Goal: Information Seeking & Learning: Understand process/instructions

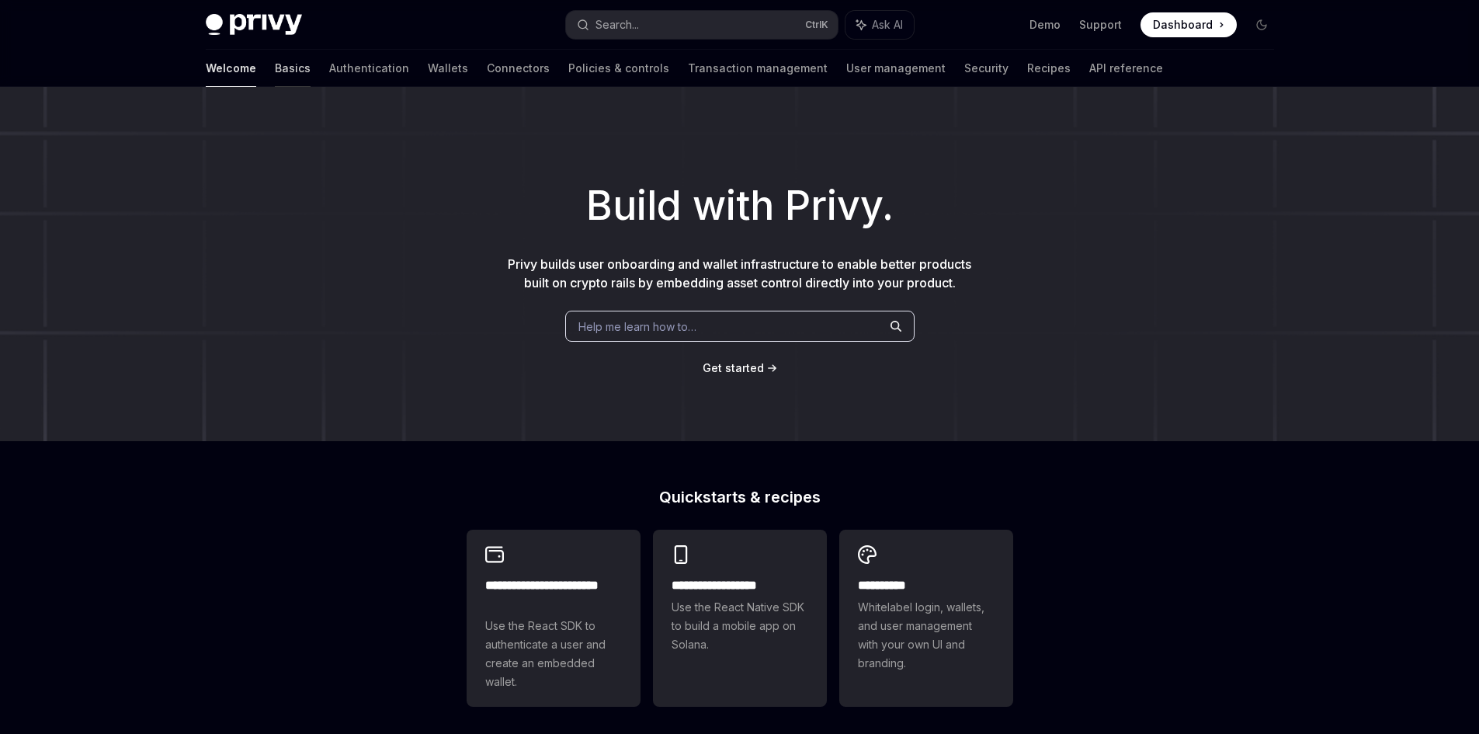
click at [275, 61] on link "Basics" at bounding box center [293, 68] width 36 height 37
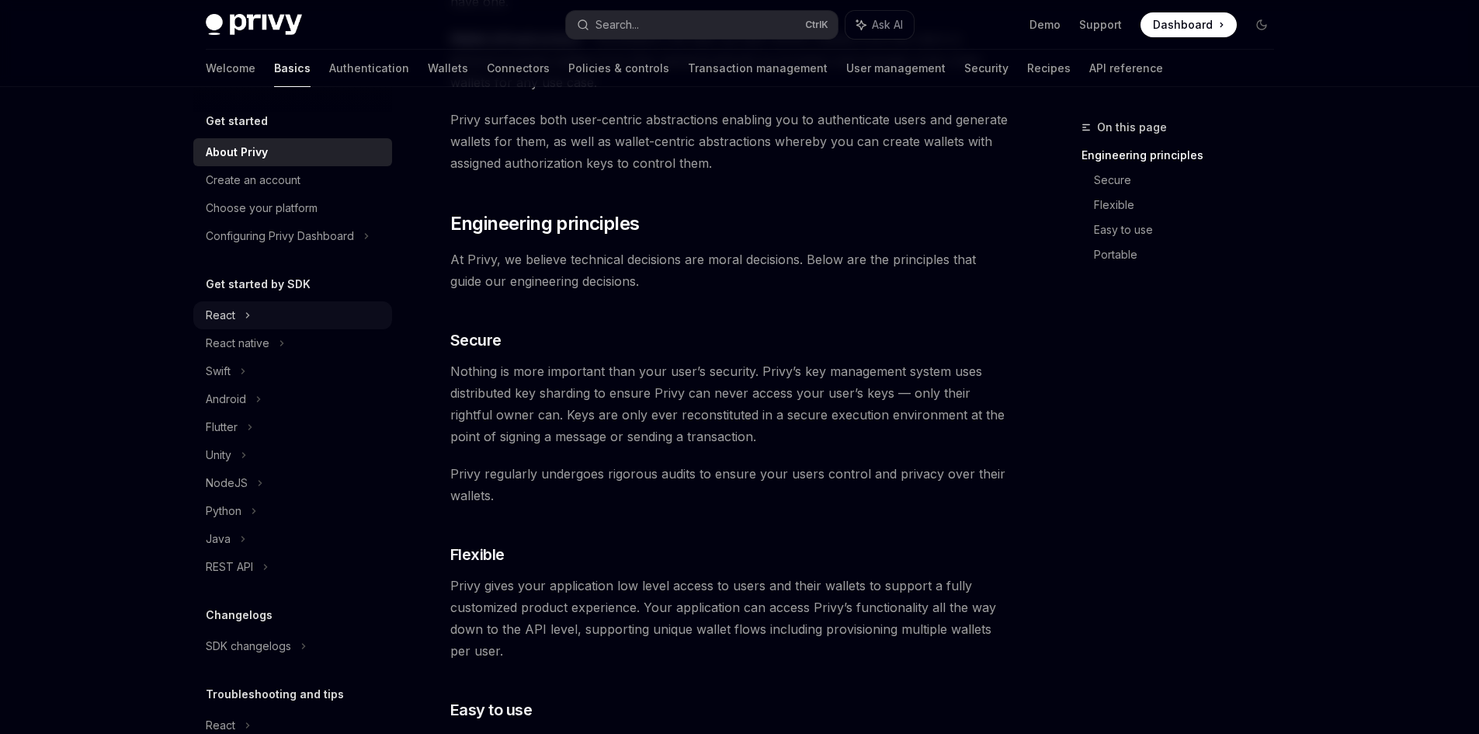
click at [236, 319] on div "React" at bounding box center [292, 315] width 199 height 28
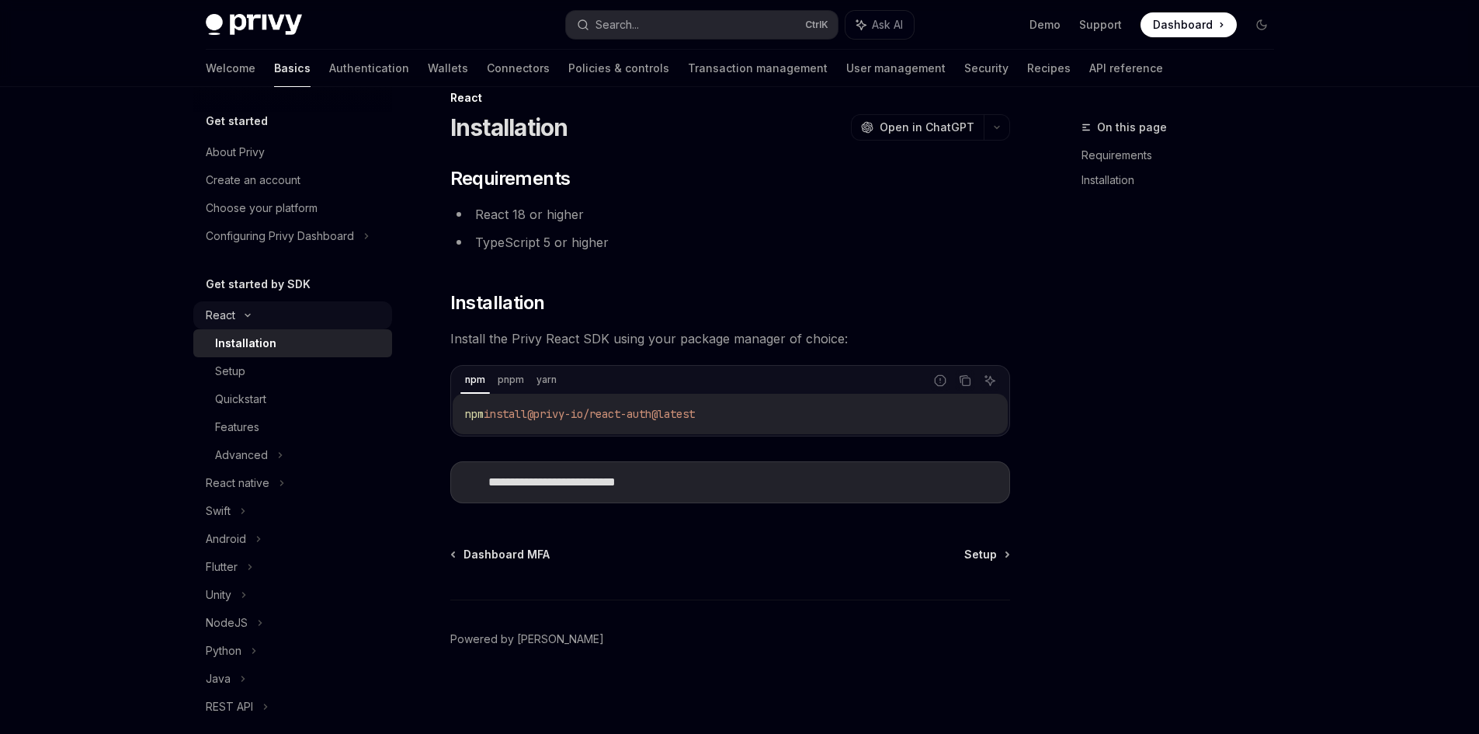
scroll to position [29, 0]
drag, startPoint x: 725, startPoint y: 412, endPoint x: 456, endPoint y: 417, distance: 269.4
click at [456, 417] on div "npm install @privy-io/react-auth@latest" at bounding box center [730, 414] width 555 height 40
click at [477, 485] on icon at bounding box center [477, 481] width 9 height 9
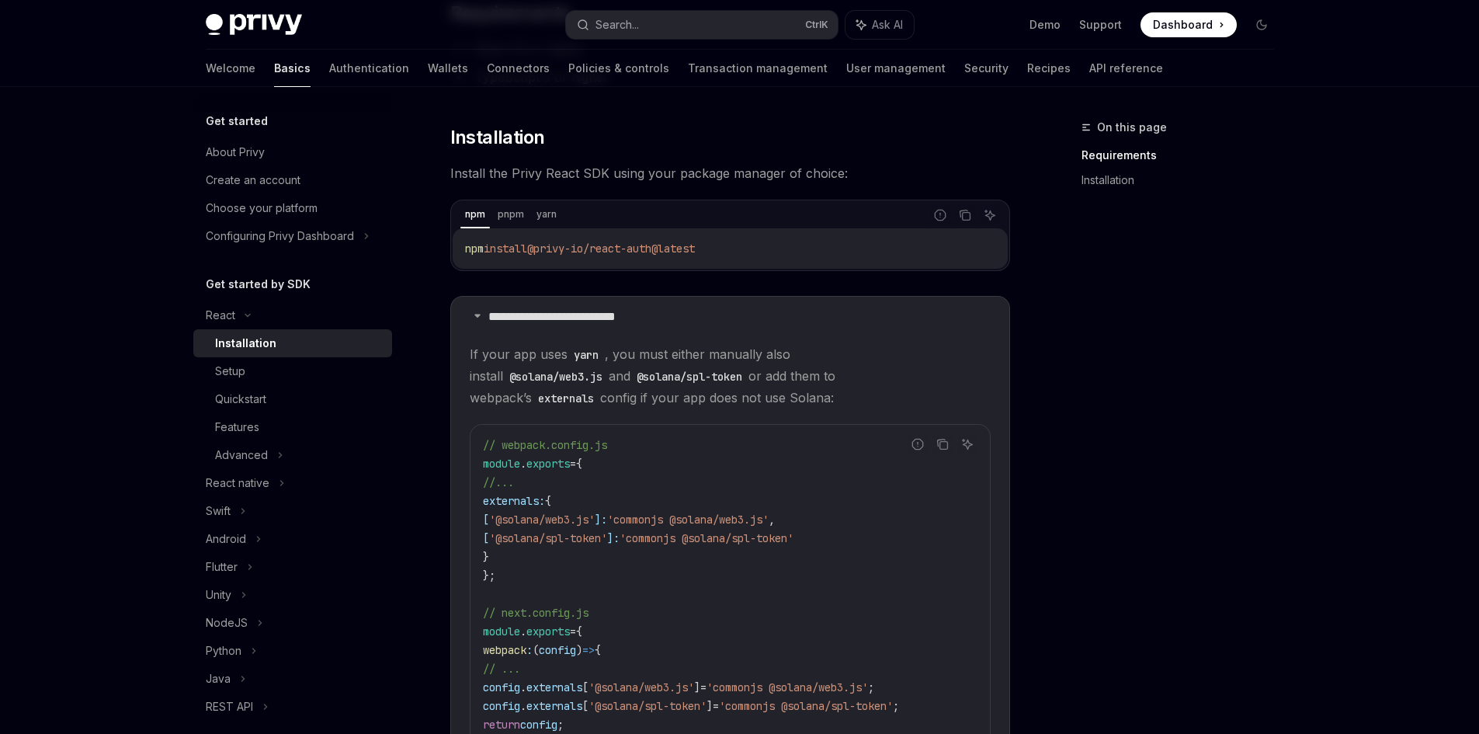
scroll to position [159, 0]
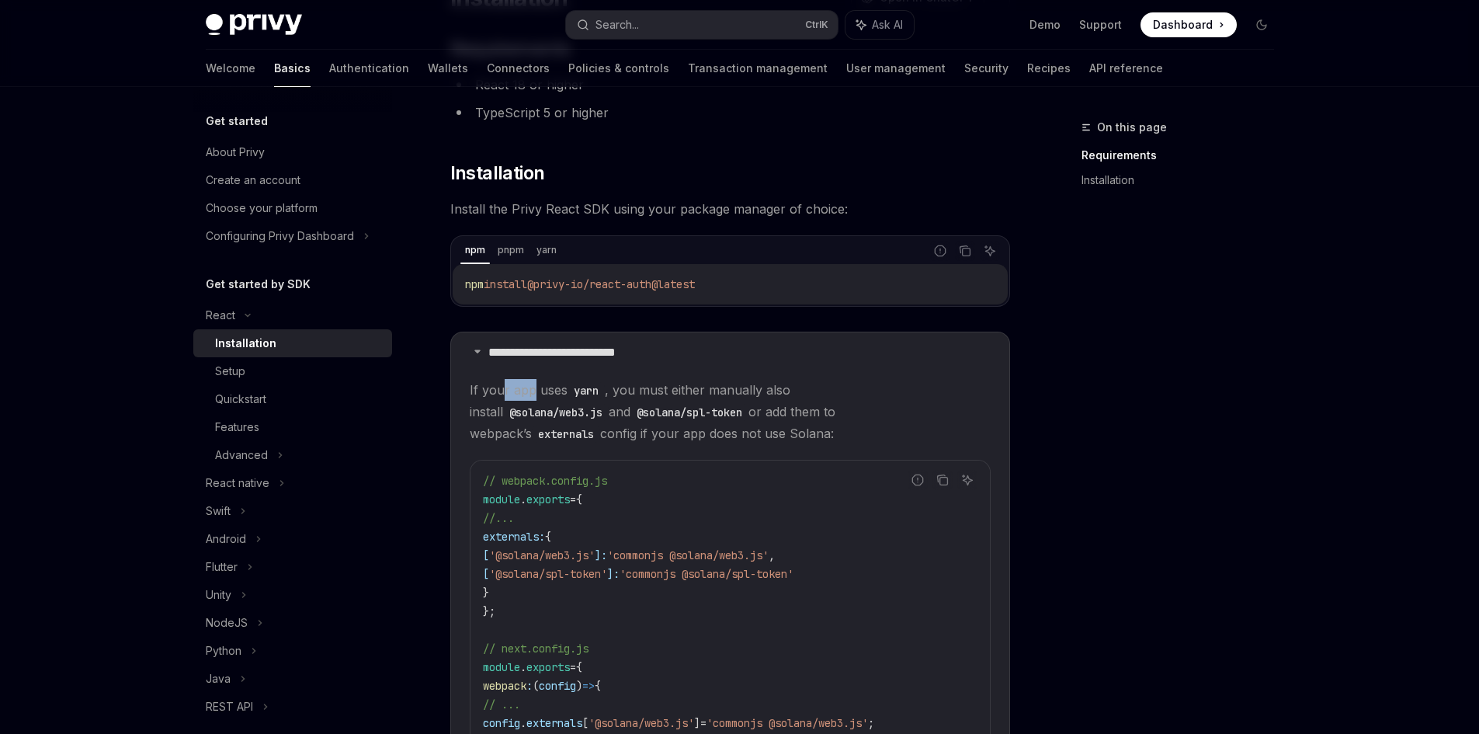
drag, startPoint x: 503, startPoint y: 390, endPoint x: 533, endPoint y: 390, distance: 29.5
click at [533, 390] on span "If your app uses yarn , you must either manually also install @solana/web3.js a…" at bounding box center [730, 411] width 521 height 65
drag, startPoint x: 656, startPoint y: 394, endPoint x: 980, endPoint y: 394, distance: 323.7
click at [980, 394] on span "If your app uses yarn , you must either manually also install @solana/web3.js a…" at bounding box center [730, 411] width 521 height 65
drag, startPoint x: 637, startPoint y: 413, endPoint x: 959, endPoint y: 433, distance: 322.8
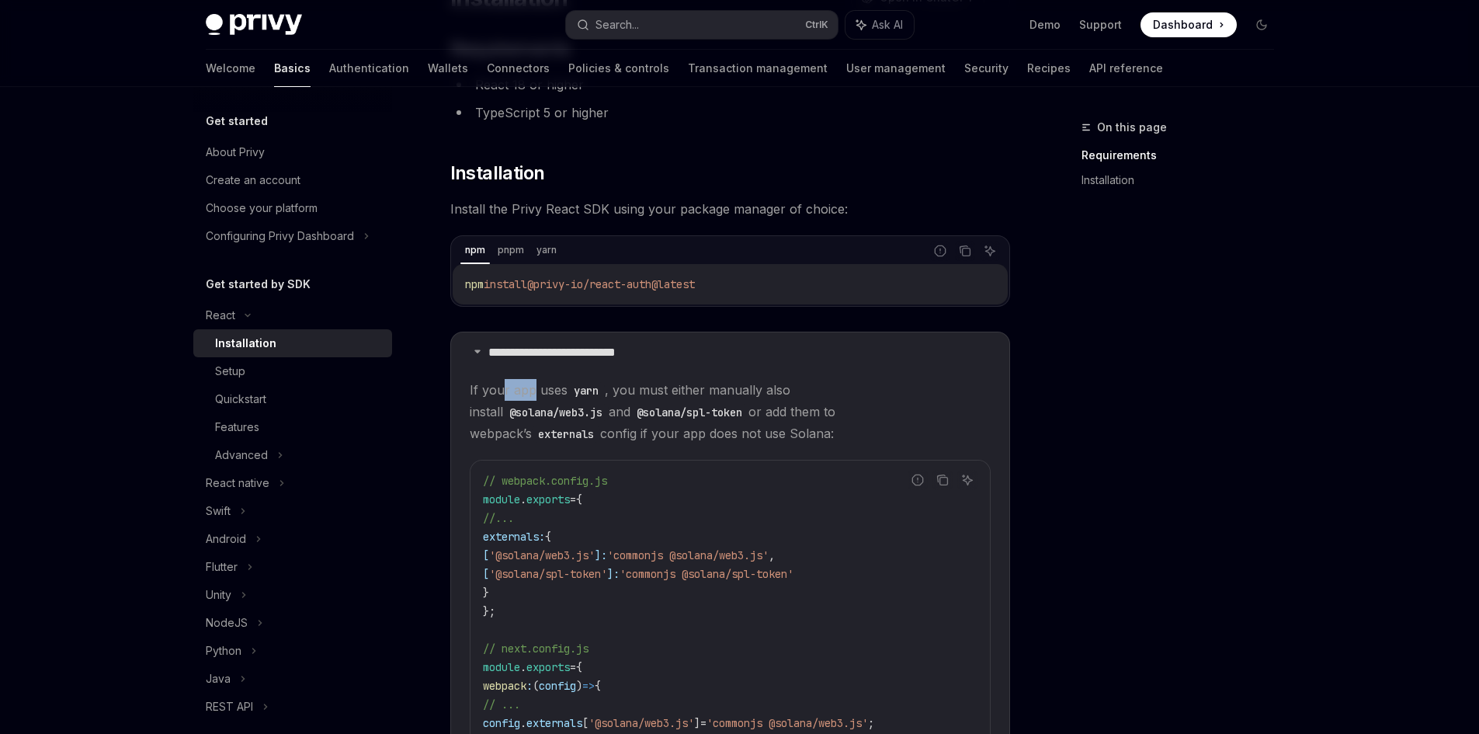
click at [959, 433] on span "If your app uses yarn , you must either manually also install @solana/web3.js a…" at bounding box center [730, 411] width 521 height 65
drag, startPoint x: 456, startPoint y: 277, endPoint x: 758, endPoint y: 304, distance: 302.4
click at [758, 304] on div "npm pnpm yarn Report incorrect code Copy Ask AI pnpm install @privy-io/react-au…" at bounding box center [730, 270] width 560 height 71
copy span "pnpm install @privy-io/react-auth@latest"
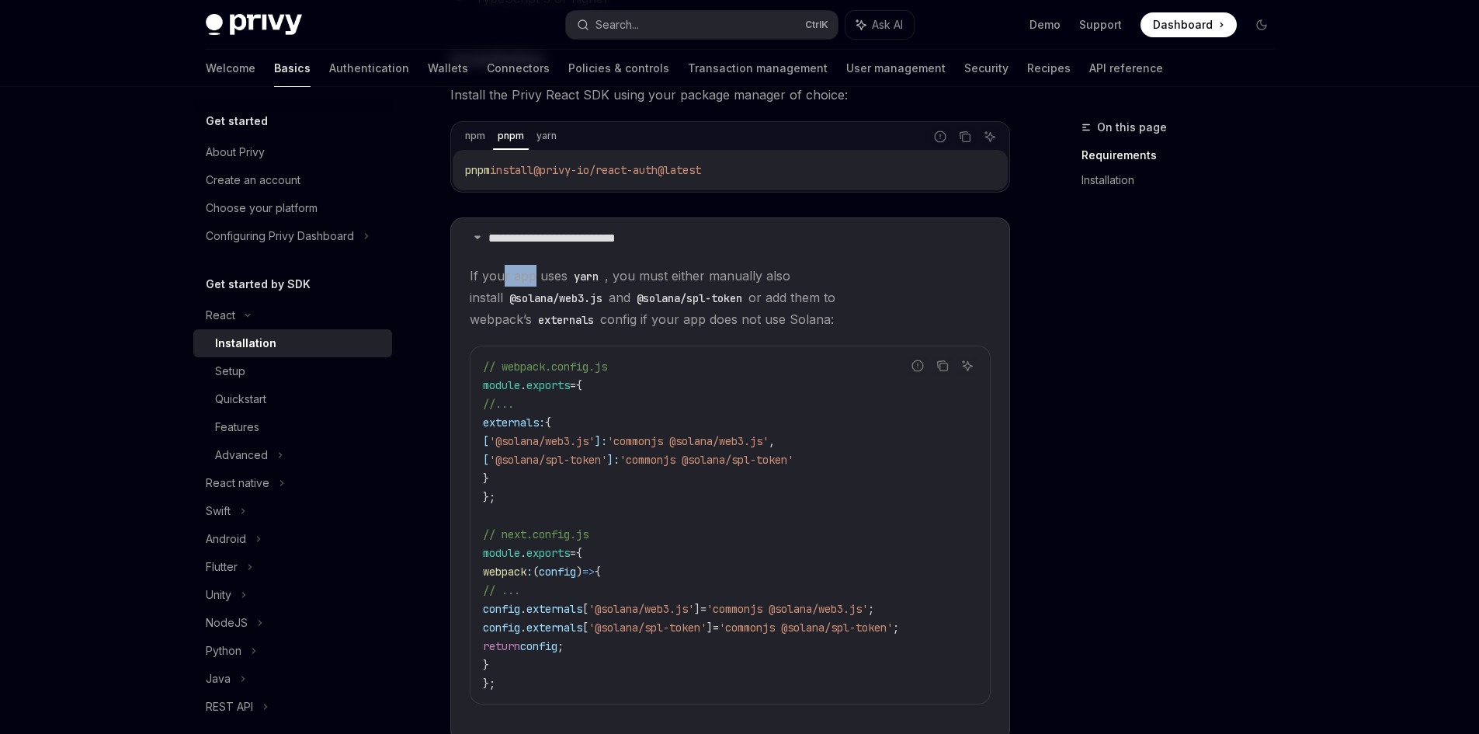
scroll to position [418, 0]
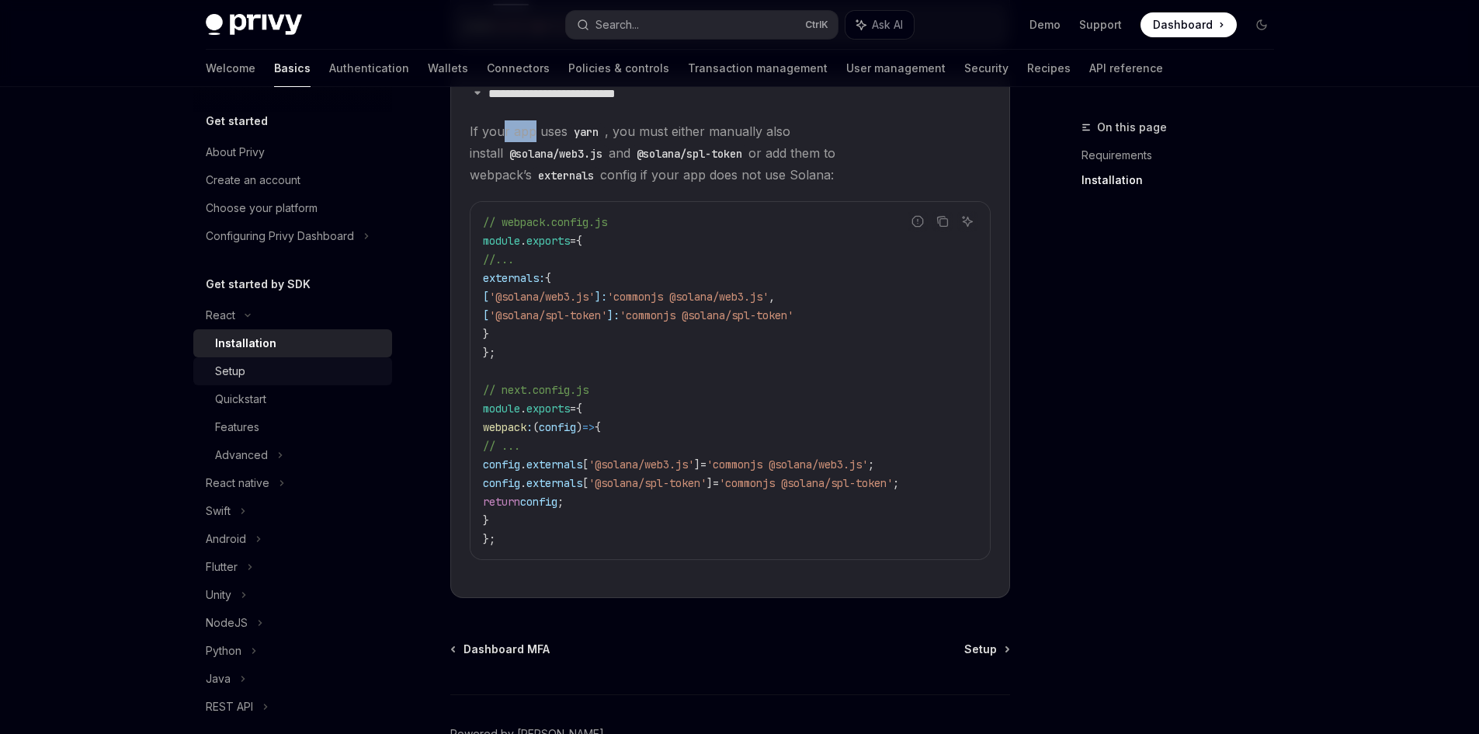
click at [242, 374] on div "Setup" at bounding box center [230, 371] width 30 height 19
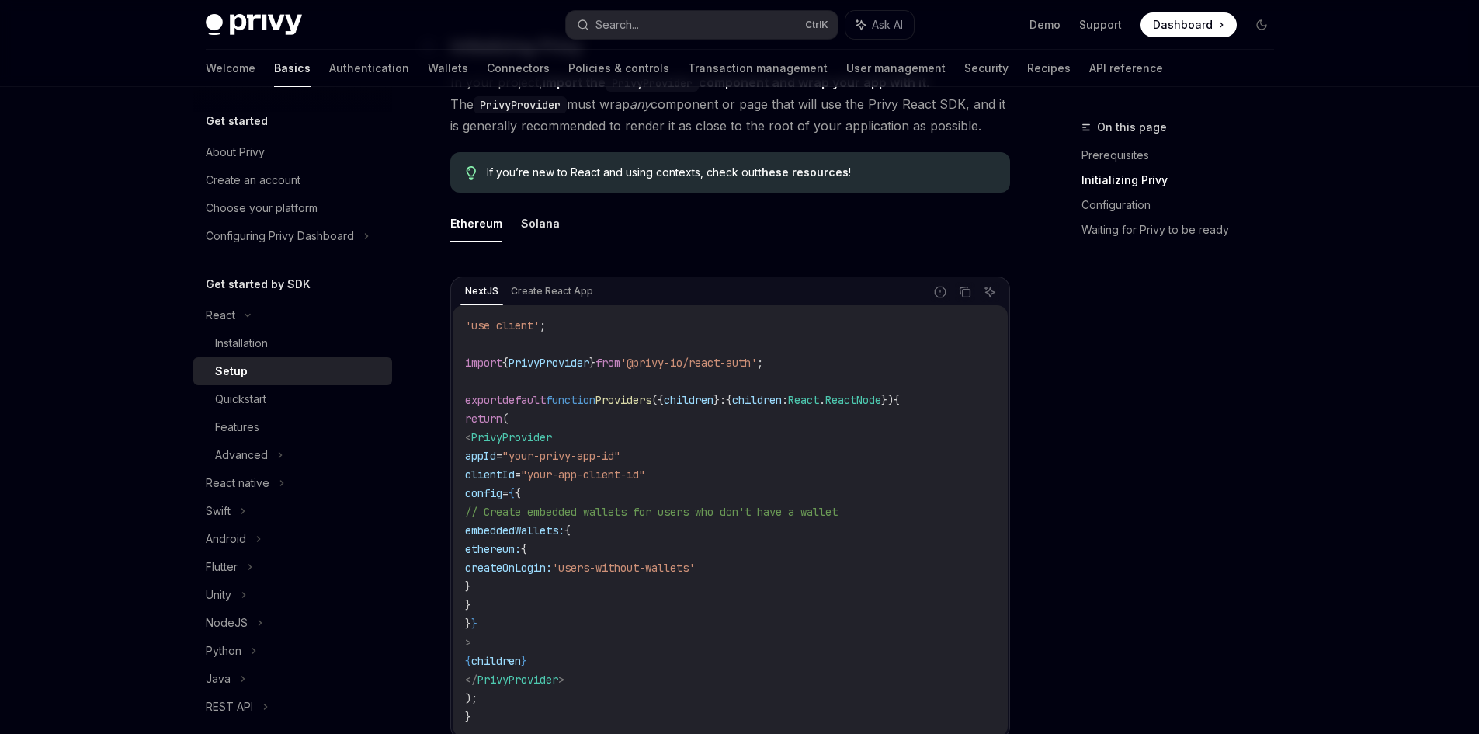
scroll to position [388, 0]
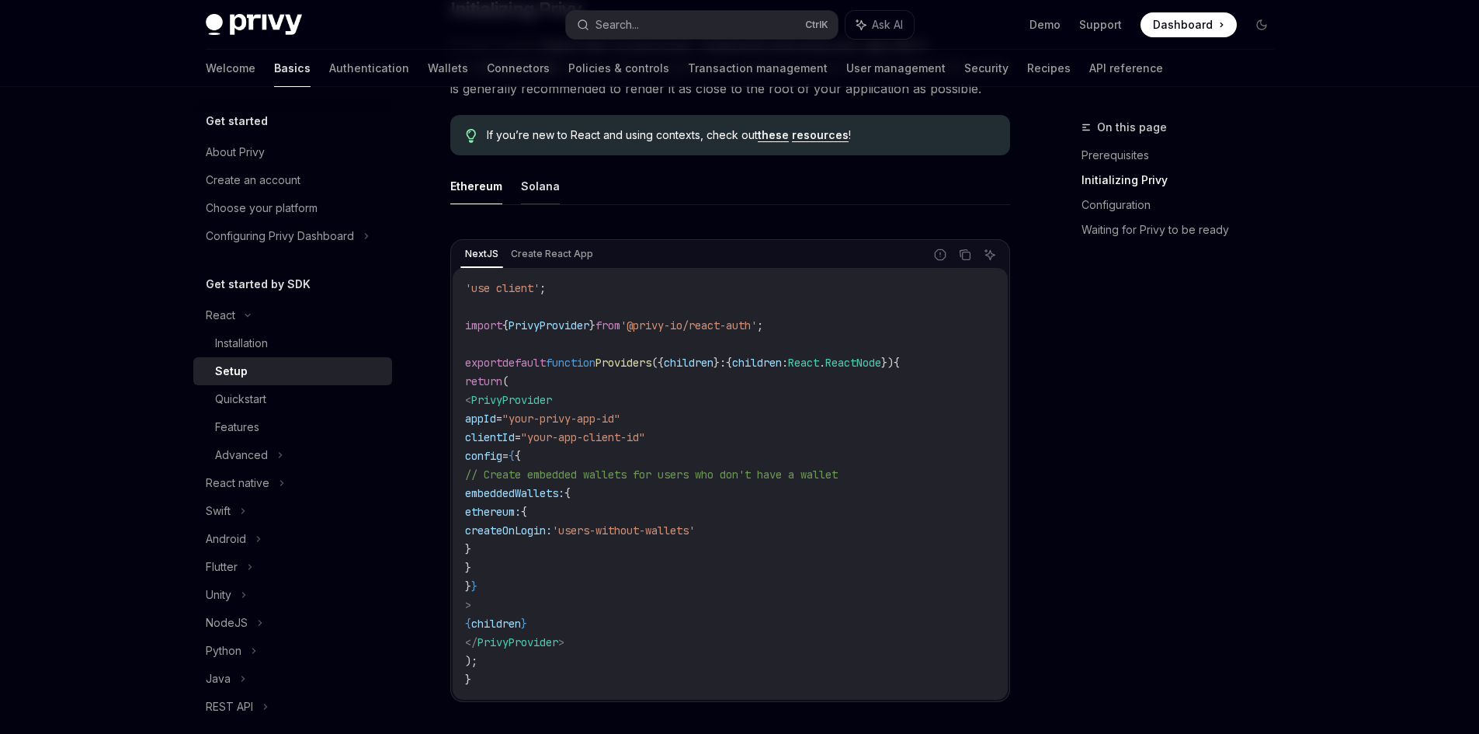
click at [543, 191] on button "Solana" at bounding box center [540, 186] width 39 height 36
click at [482, 186] on button "Ethereum" at bounding box center [476, 186] width 52 height 36
type textarea "*"
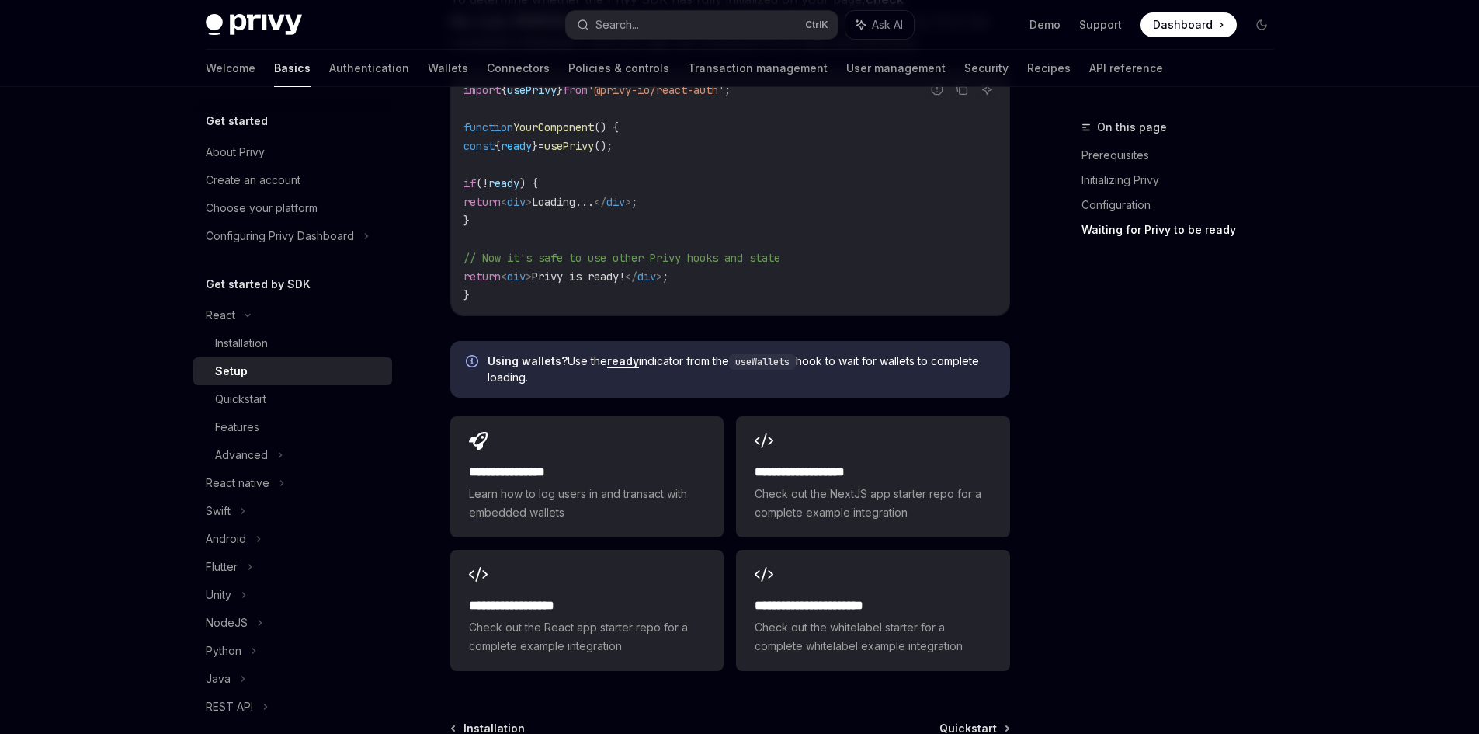
scroll to position [1811, 0]
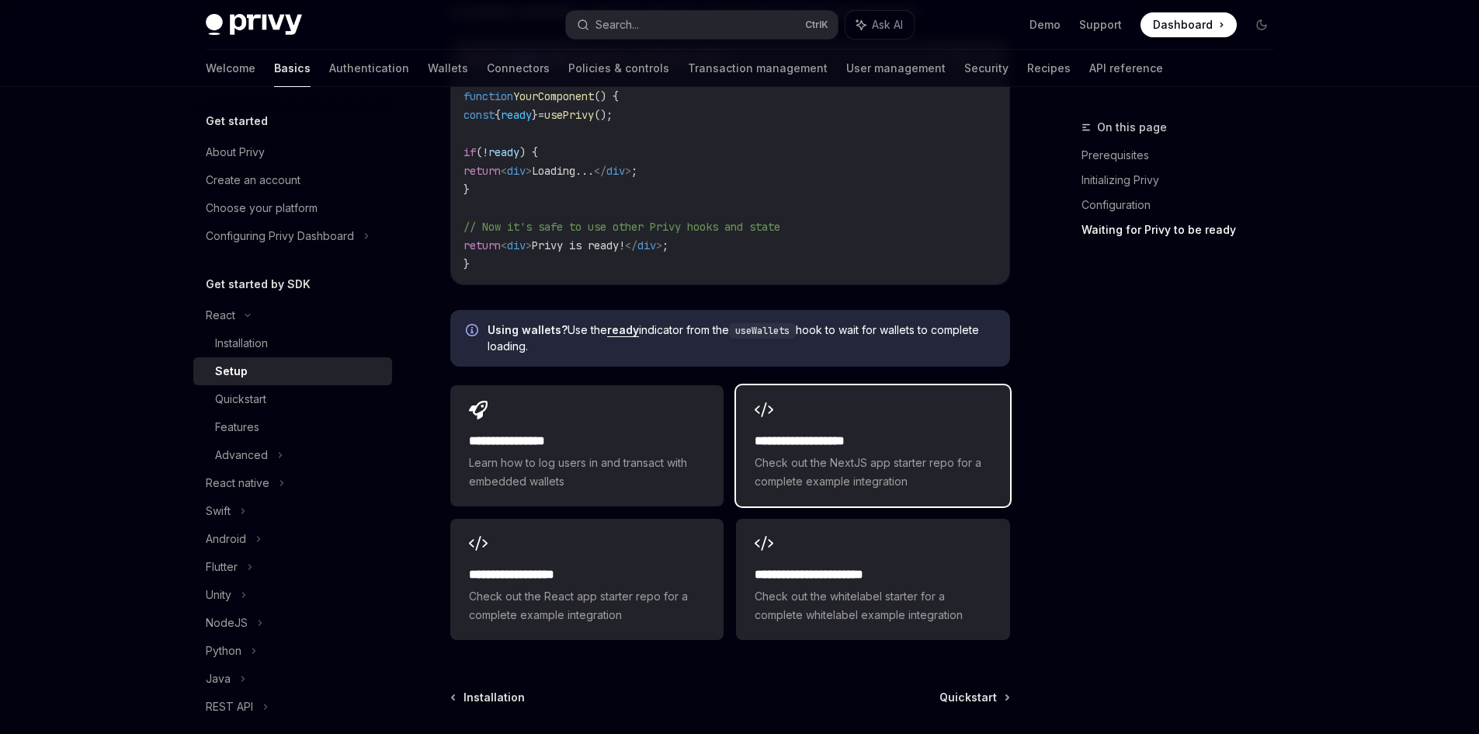
click at [843, 453] on span "Check out the NextJS app starter repo for a complete example integration" at bounding box center [873, 471] width 236 height 37
